Goal: Check status: Check status

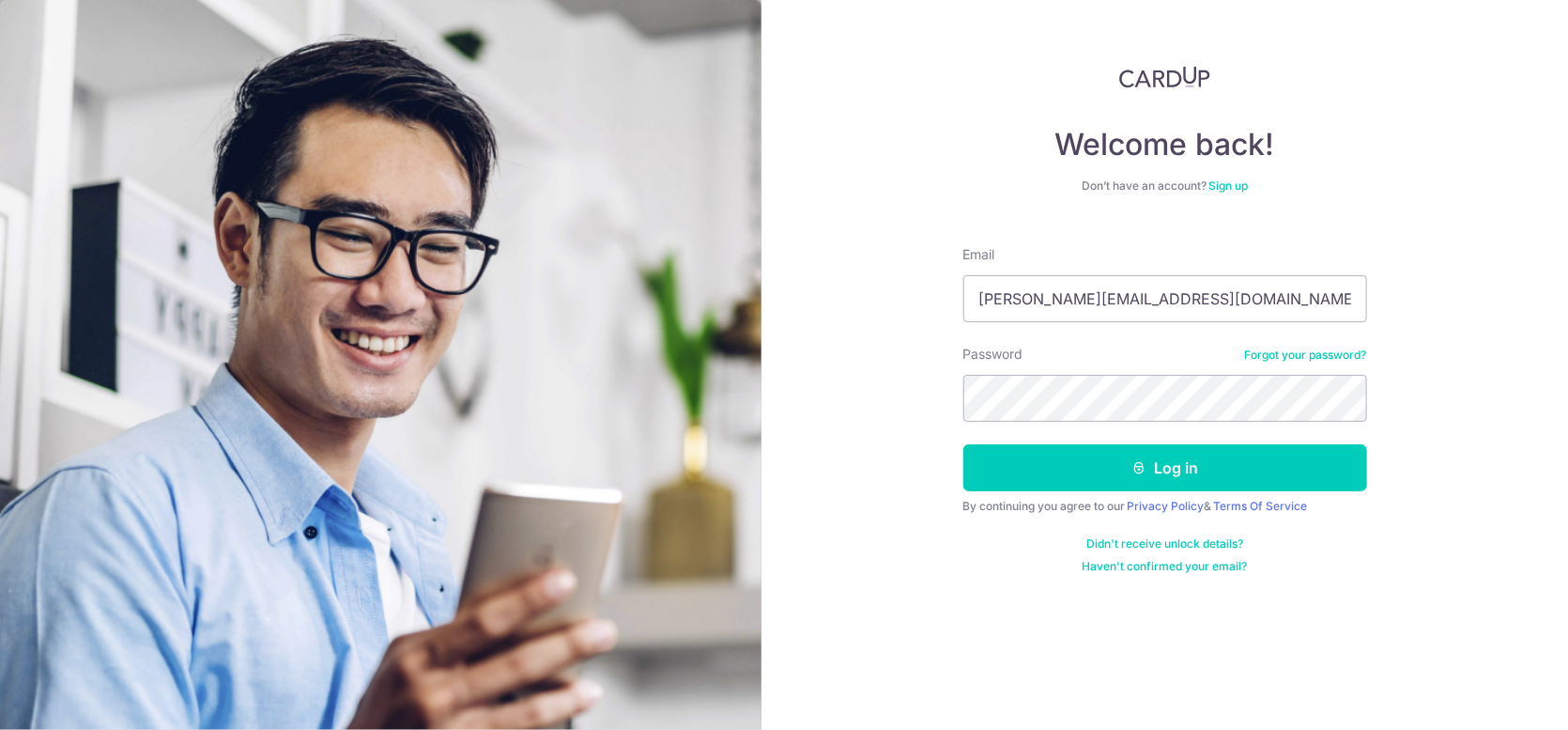
drag, startPoint x: 0, startPoint y: 0, endPoint x: 827, endPoint y: 334, distance: 891.9
click at [827, 334] on div "Welcome back! Don’t have an account? Sign up Email wong.yun.long@gmail.com Pass…" at bounding box center [1165, 365] width 806 height 730
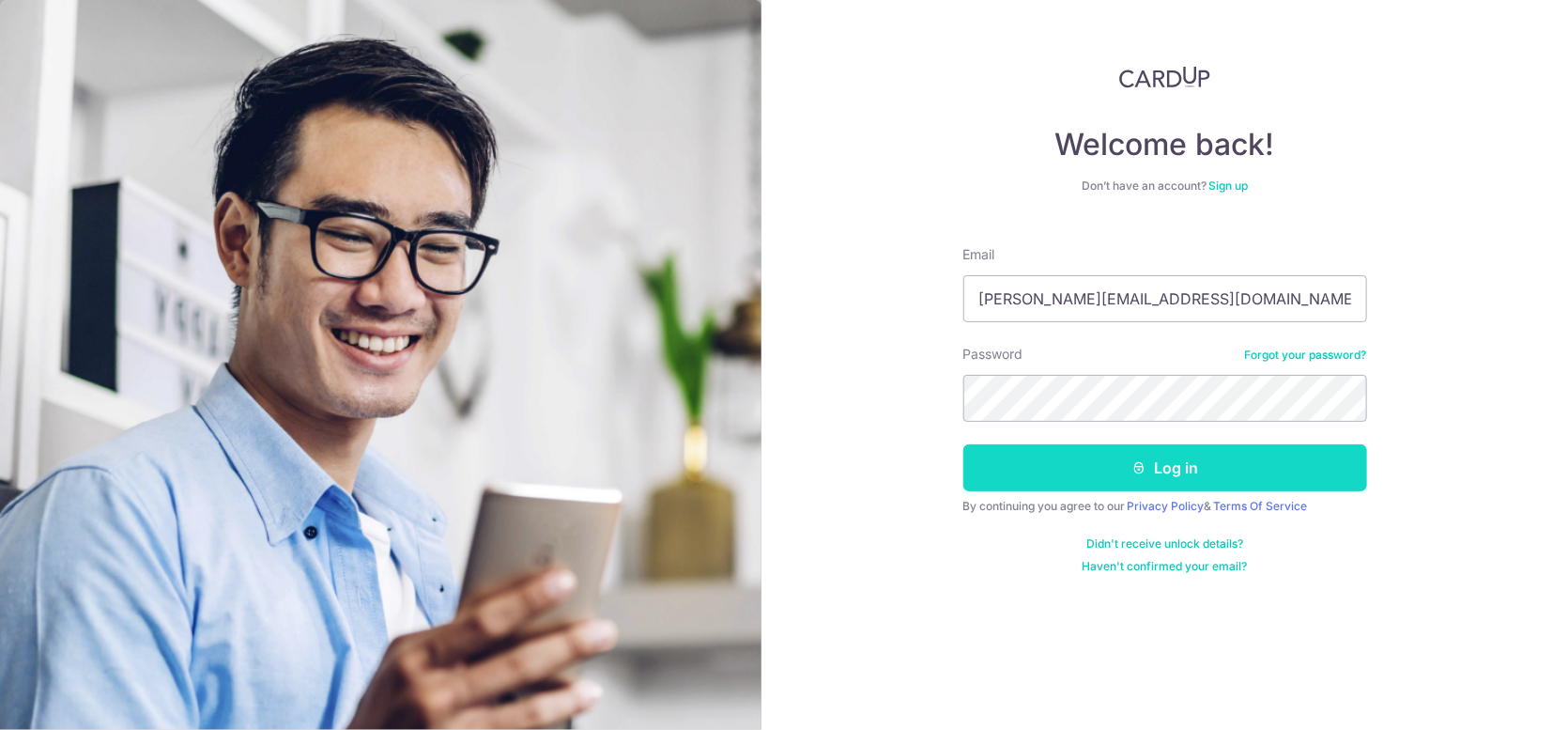
click at [1033, 469] on button "Log in" at bounding box center [1165, 467] width 404 height 47
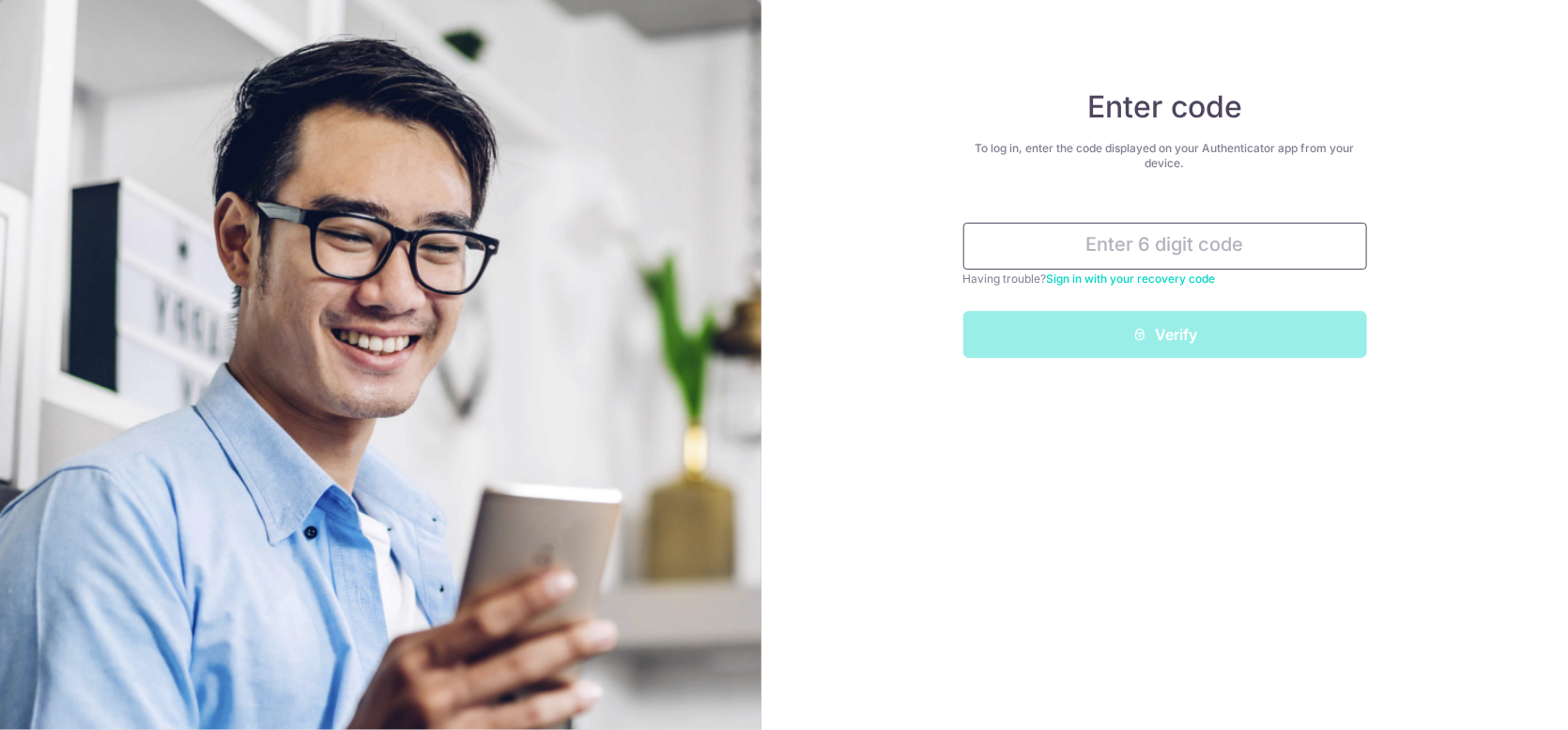
click at [1060, 233] on input "text" at bounding box center [1165, 246] width 404 height 47
click at [1068, 259] on input "text" at bounding box center [1165, 246] width 404 height 47
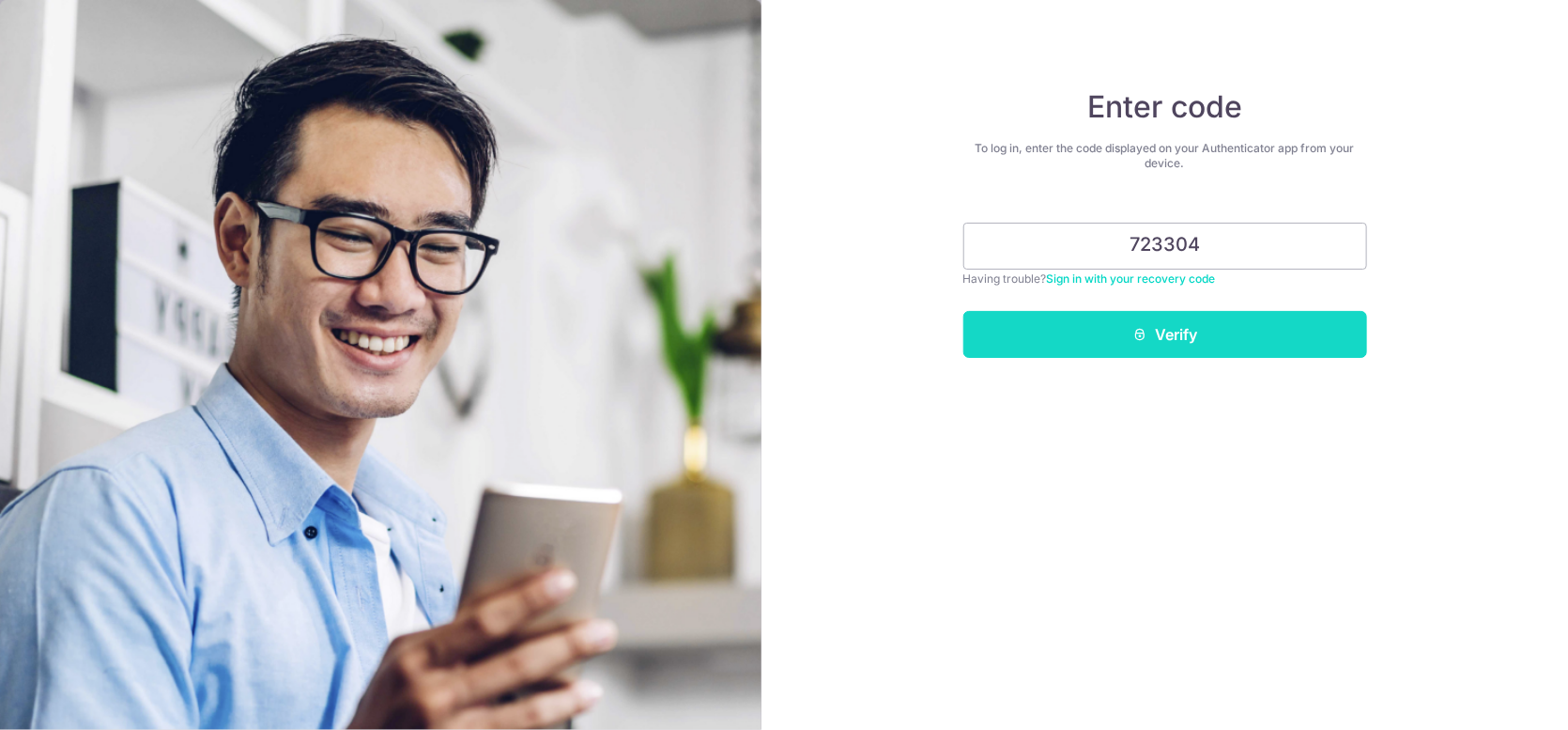
type input "723304"
click at [1112, 337] on button "Verify" at bounding box center [1165, 333] width 404 height 47
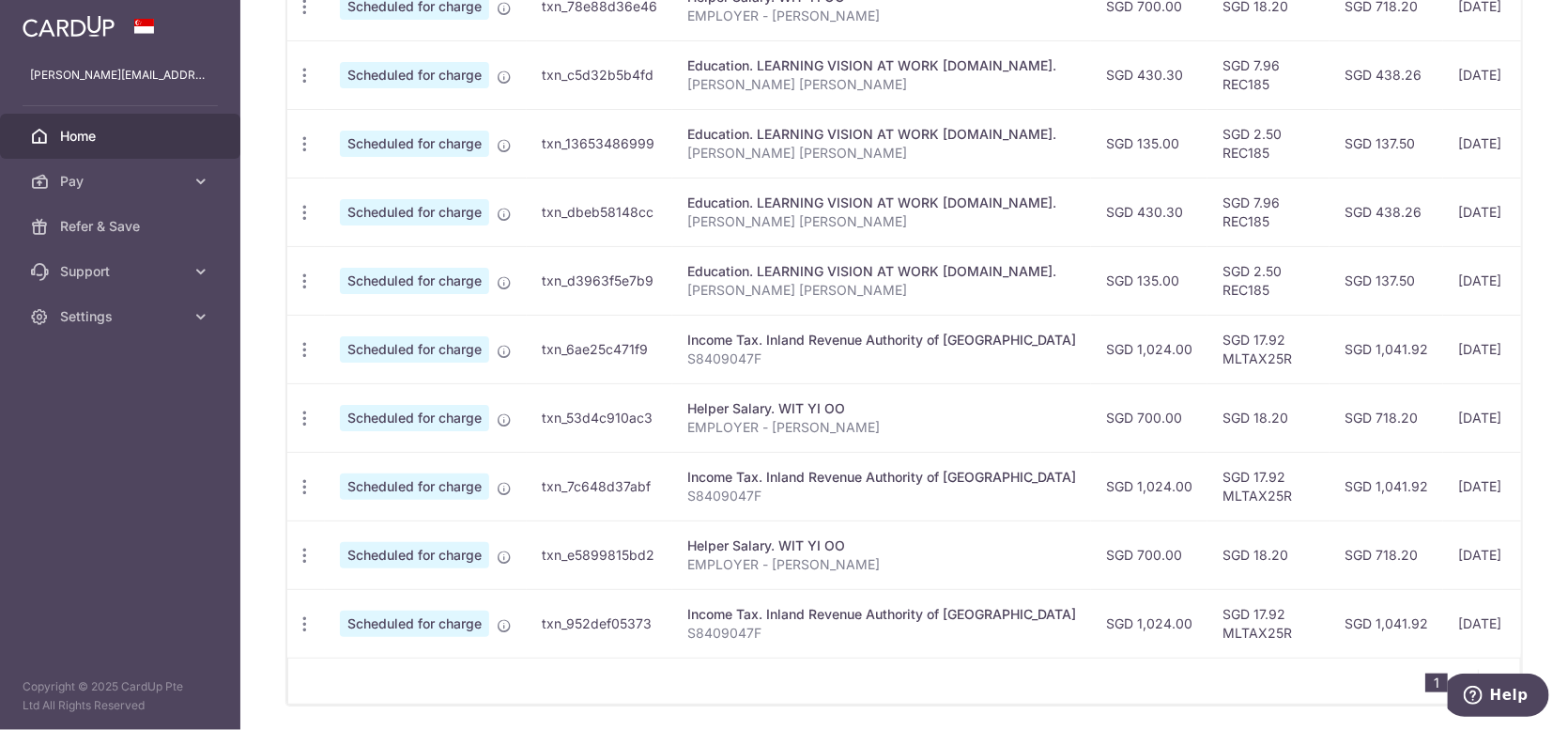
scroll to position [727, 0]
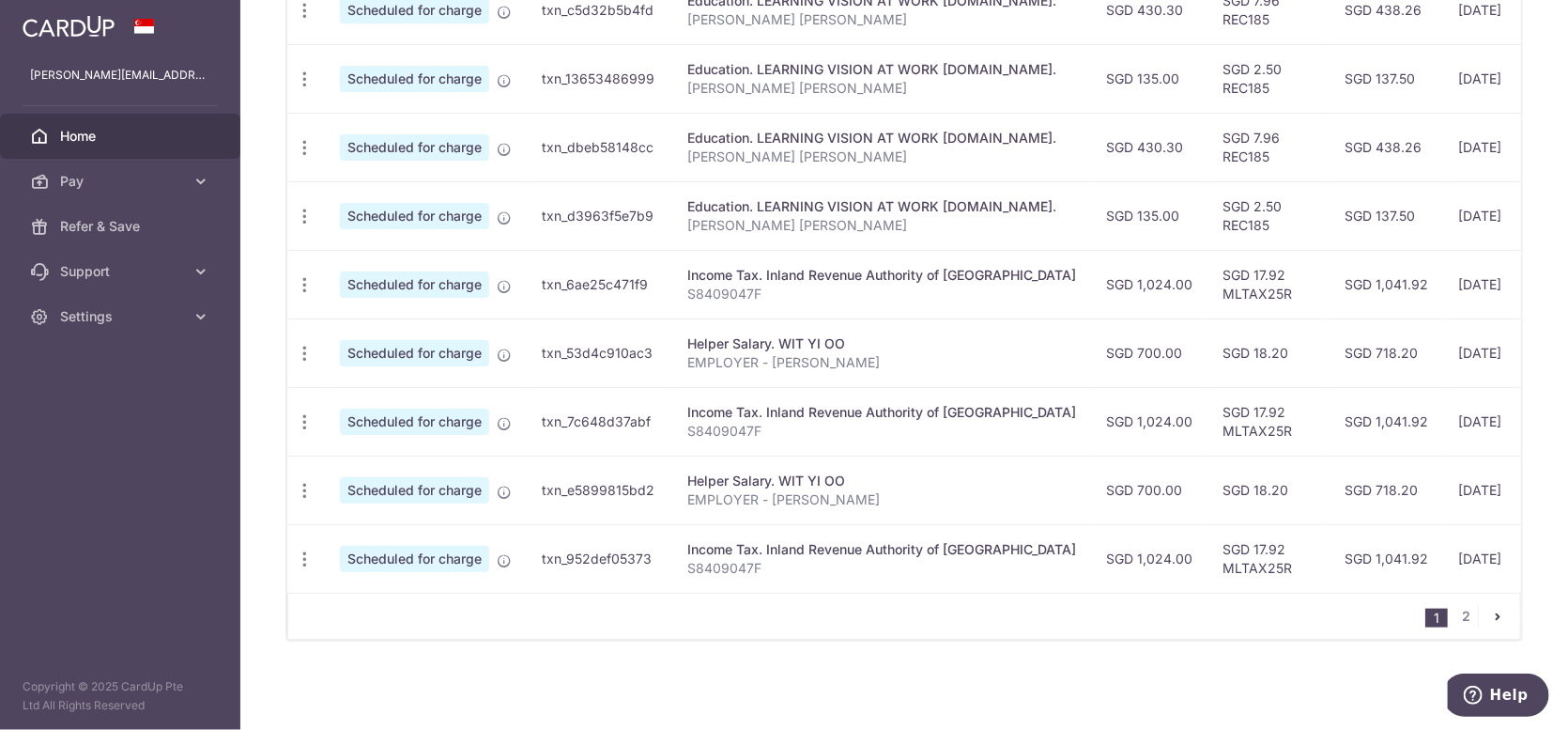
click at [764, 285] on p "S8409047F" at bounding box center [881, 294] width 389 height 19
click at [763, 266] on div "Income Tax. Inland Revenue Authority of [GEOGRAPHIC_DATA]" at bounding box center [881, 275] width 389 height 19
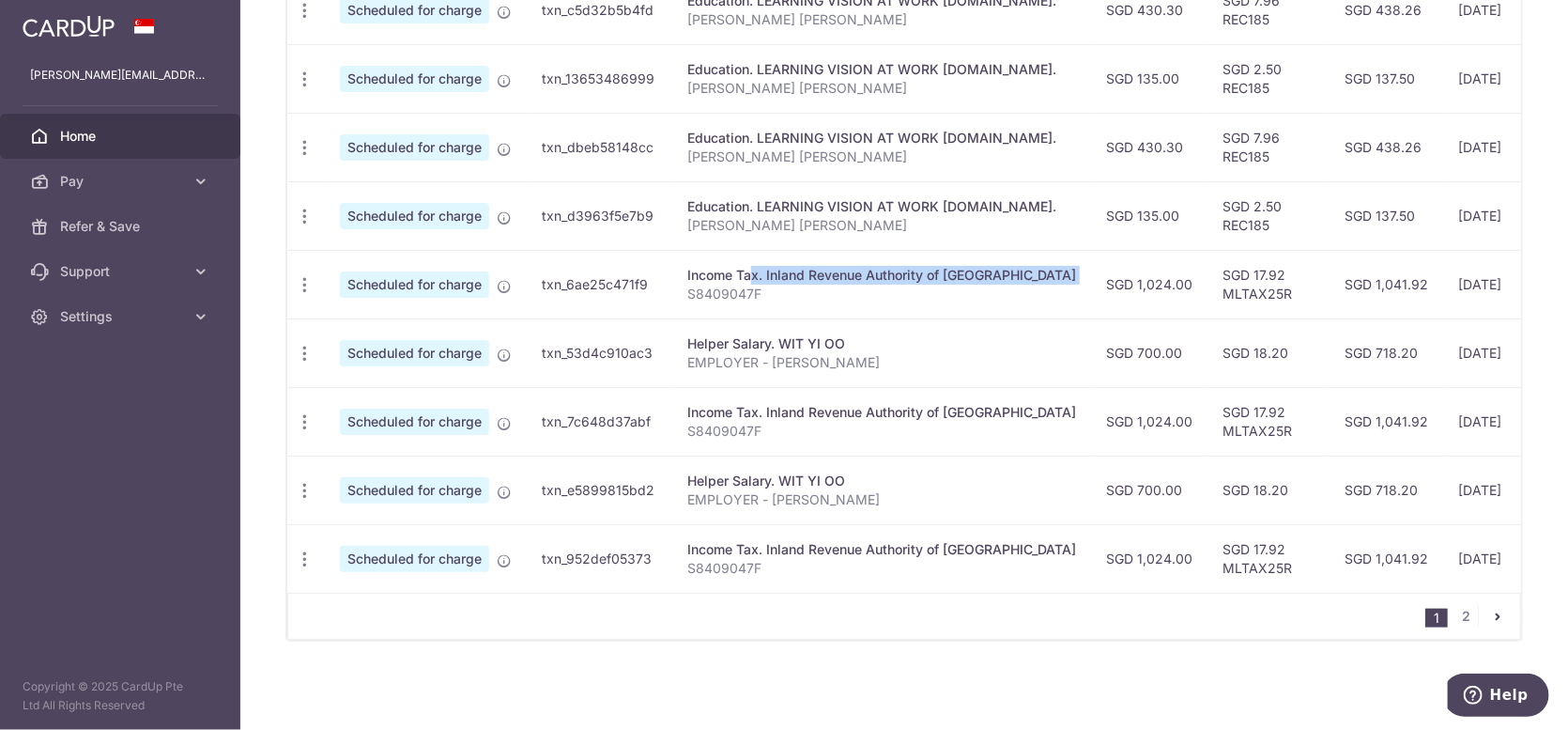
click at [763, 266] on div "Income Tax. Inland Revenue Authority of [GEOGRAPHIC_DATA]" at bounding box center [881, 275] width 389 height 19
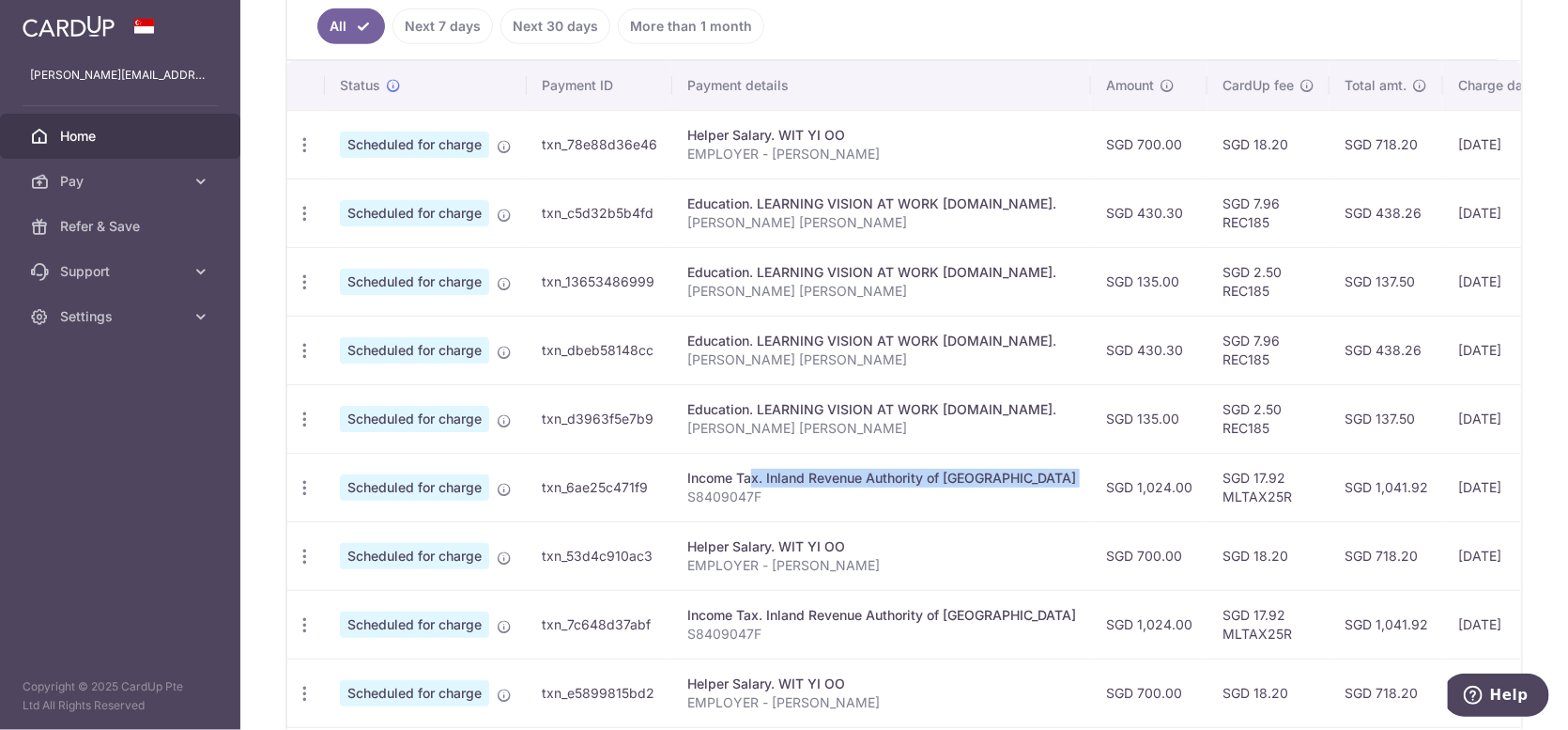
scroll to position [352, 0]
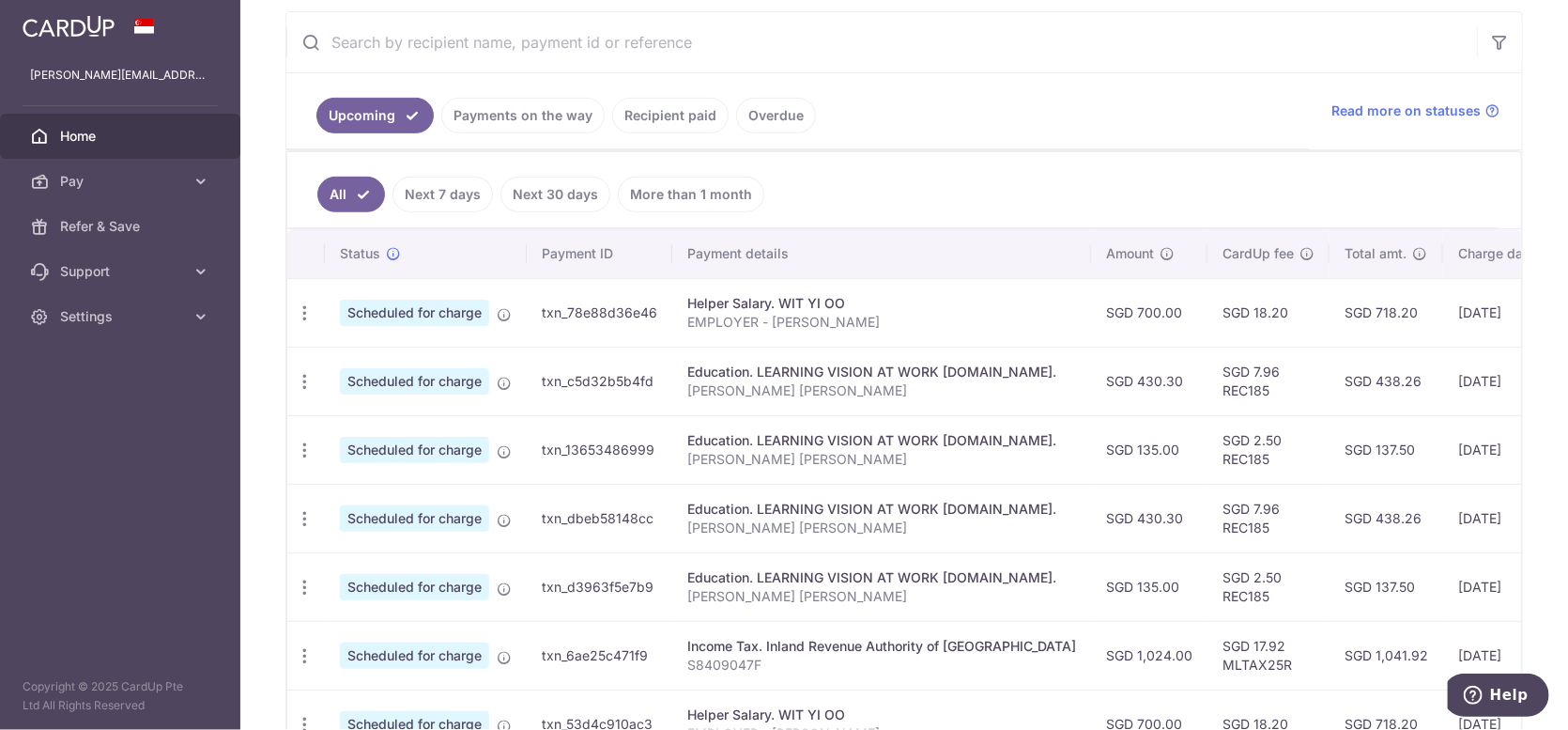
click at [695, 115] on link "Recipient paid" at bounding box center [671, 115] width 117 height 35
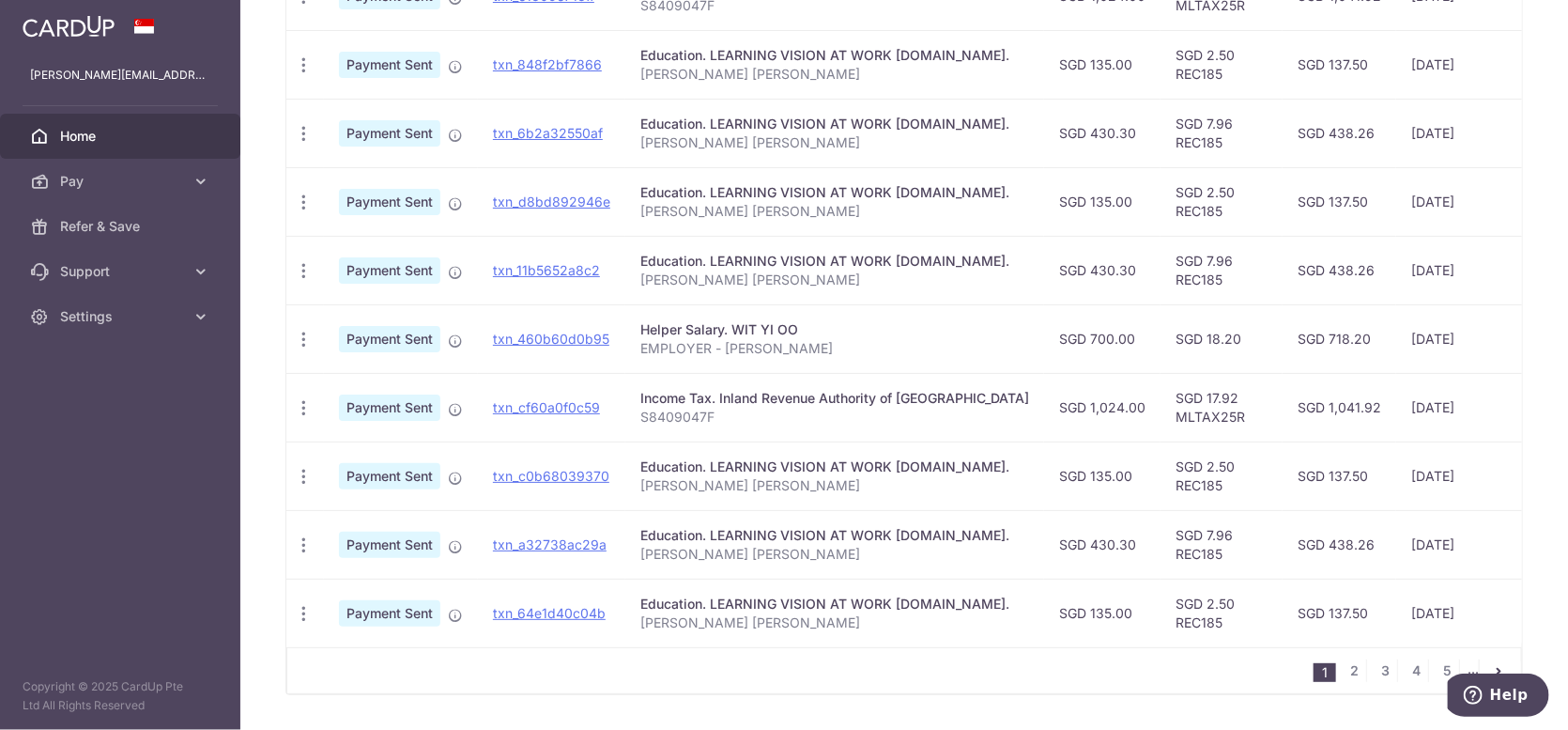
scroll to position [633, 0]
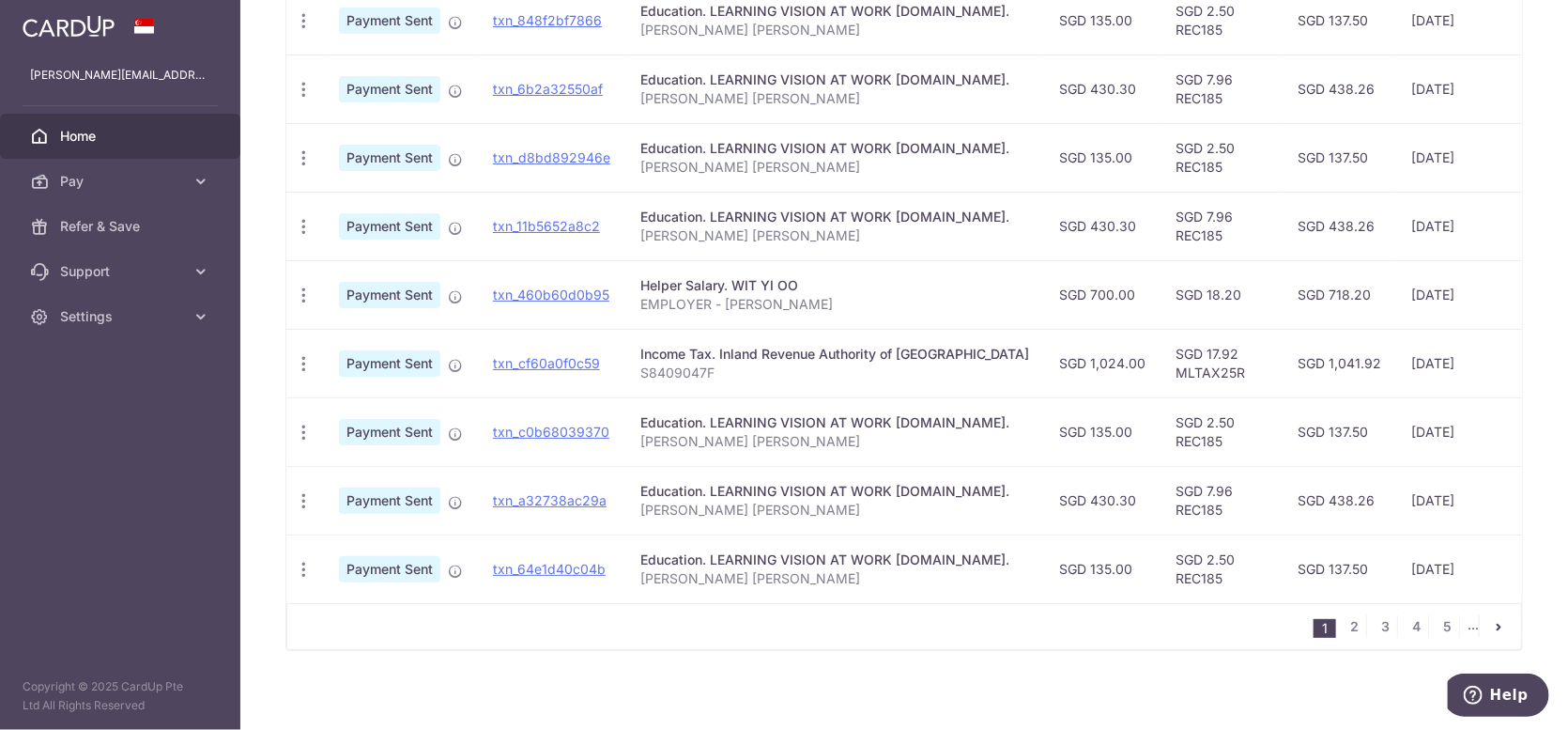
click at [681, 354] on div "Income Tax. Inland Revenue Authority of [GEOGRAPHIC_DATA]" at bounding box center [834, 354] width 389 height 19
